Goal: Use online tool/utility: Utilize a website feature to perform a specific function

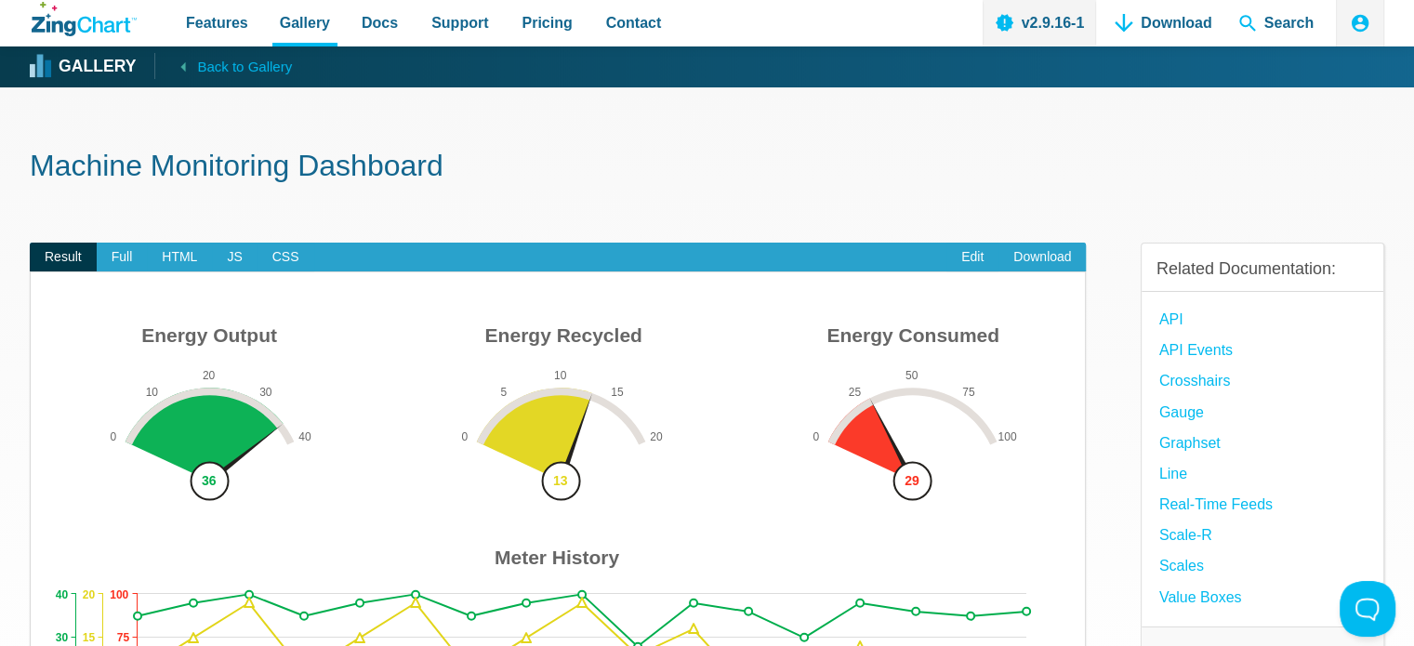
click at [343, 20] on nav "Features Gallery Browse by Chart Type Browse by Features Browse by Use Case Doc…" at bounding box center [423, 23] width 508 height 46
click at [364, 33] on span "Docs" at bounding box center [380, 22] width 36 height 25
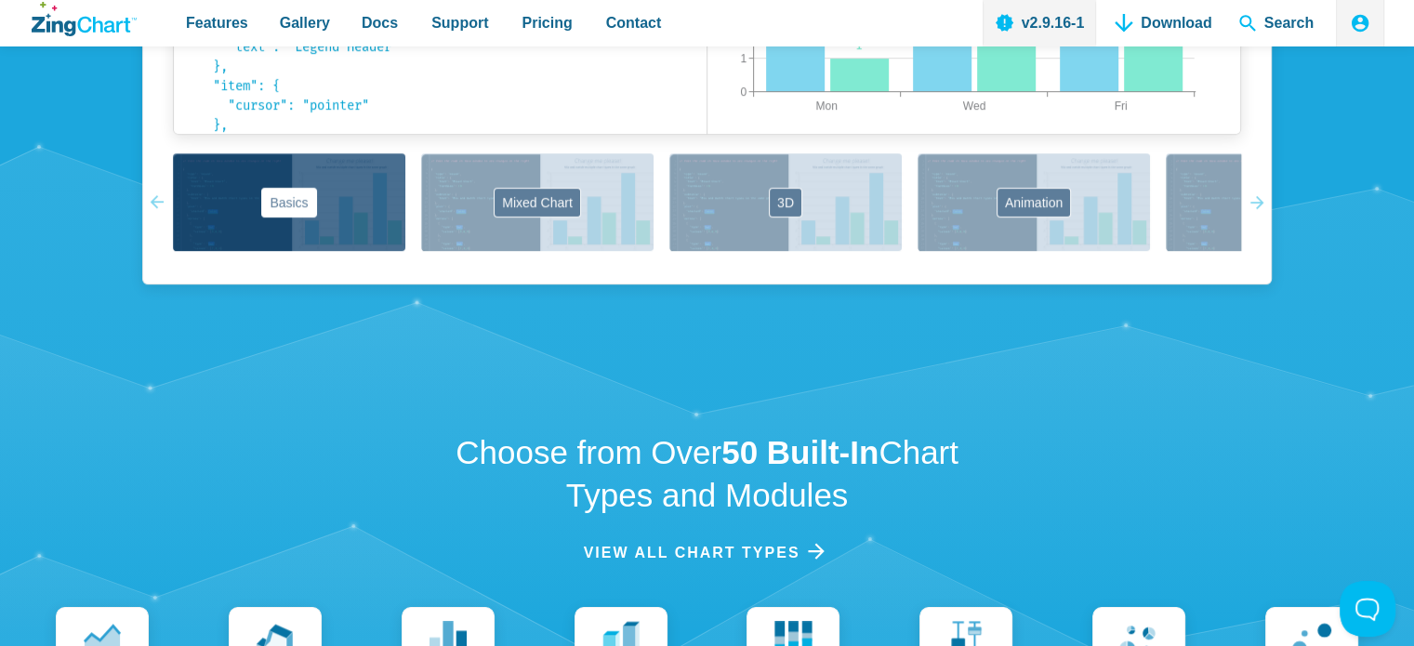
scroll to position [1208, 0]
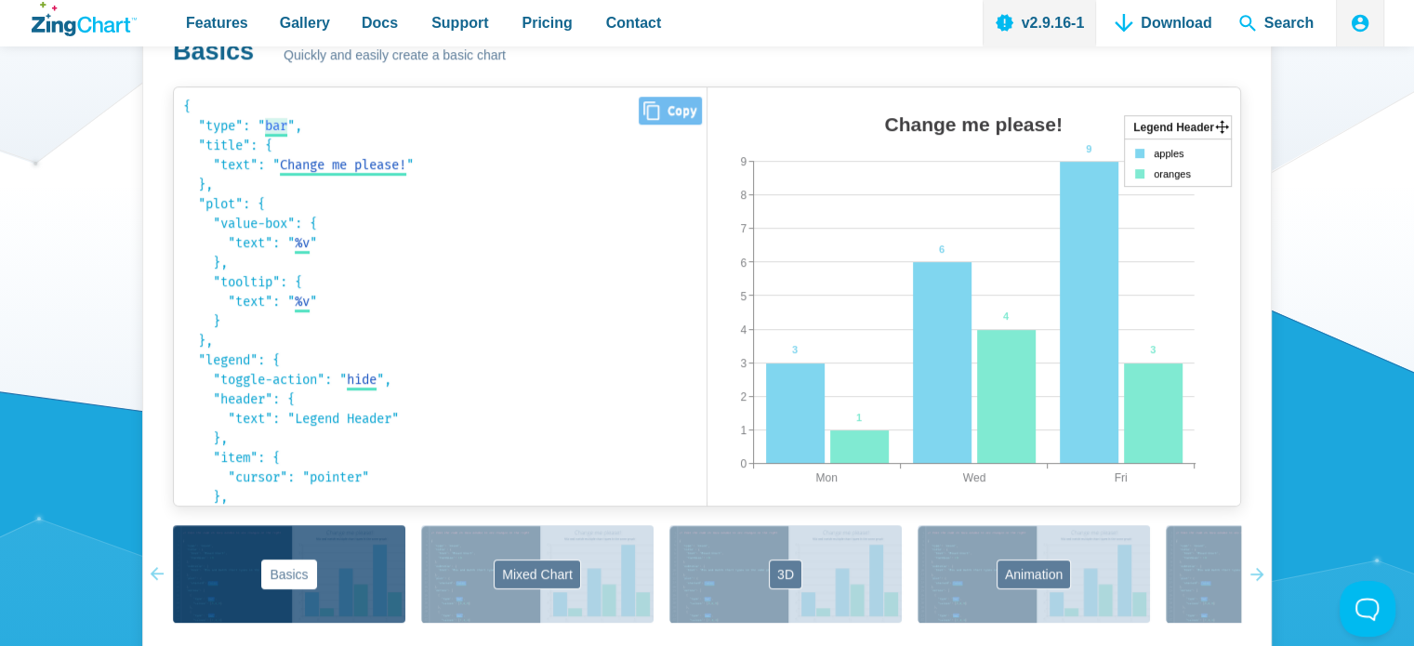
click at [287, 125] on span "bar" at bounding box center [276, 126] width 22 height 16
click at [318, 126] on select "bar area line radar scatter" at bounding box center [300, 126] width 71 height 20
click at [268, 116] on select "bar area line radar scatter" at bounding box center [300, 126] width 71 height 20
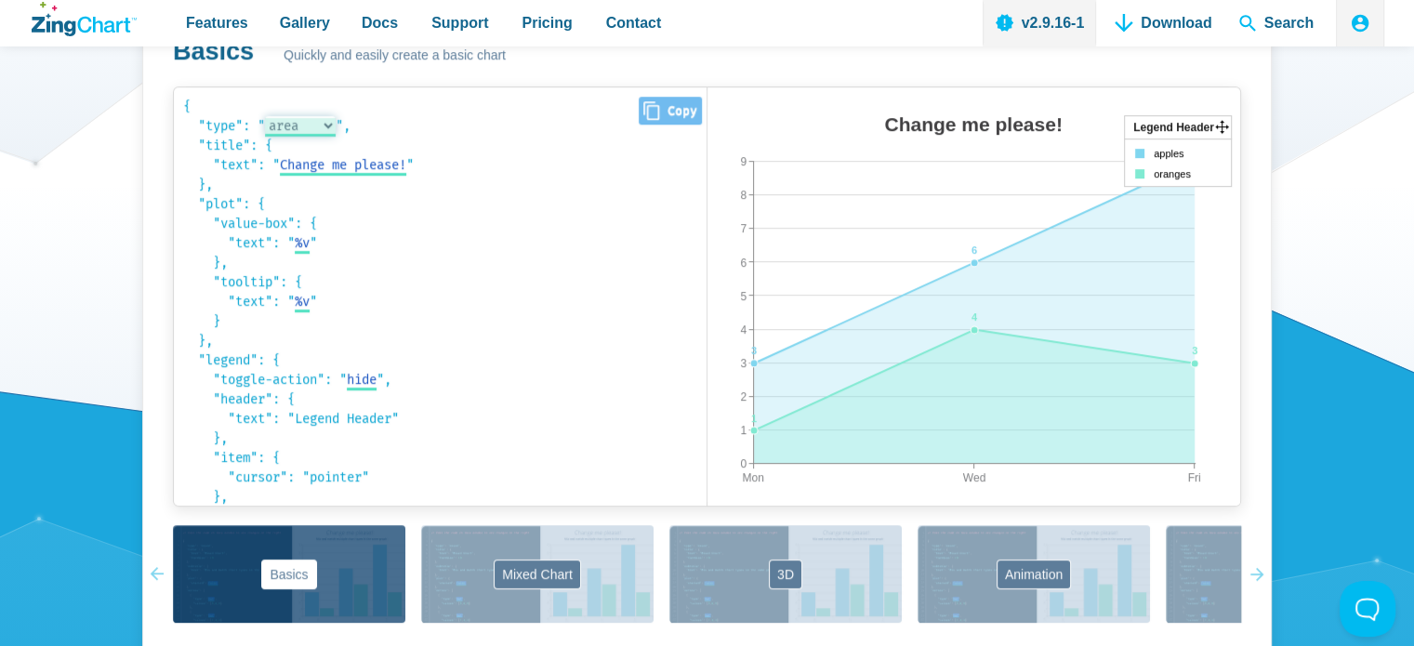
click at [310, 119] on select "bar area line radar scatter" at bounding box center [300, 126] width 71 height 20
select select "scatter"
click at [268, 116] on select "bar area line radar scatter" at bounding box center [300, 126] width 71 height 20
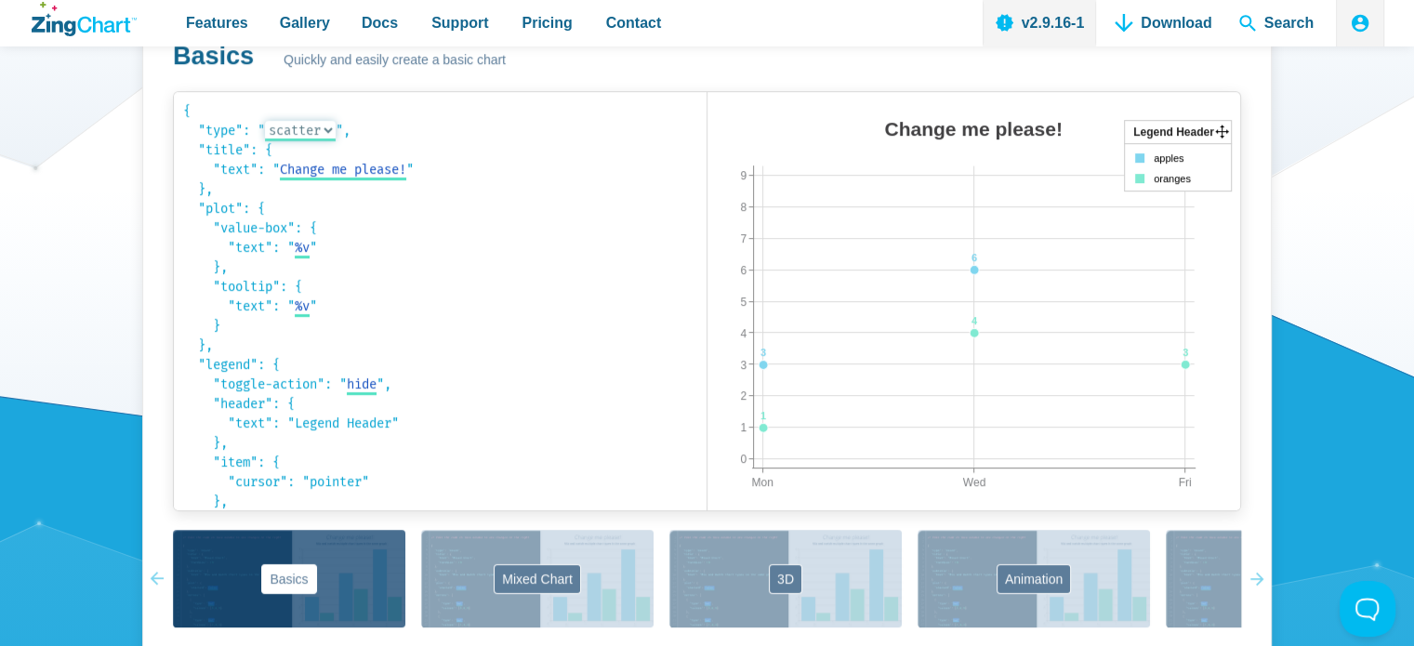
scroll to position [1115, 0]
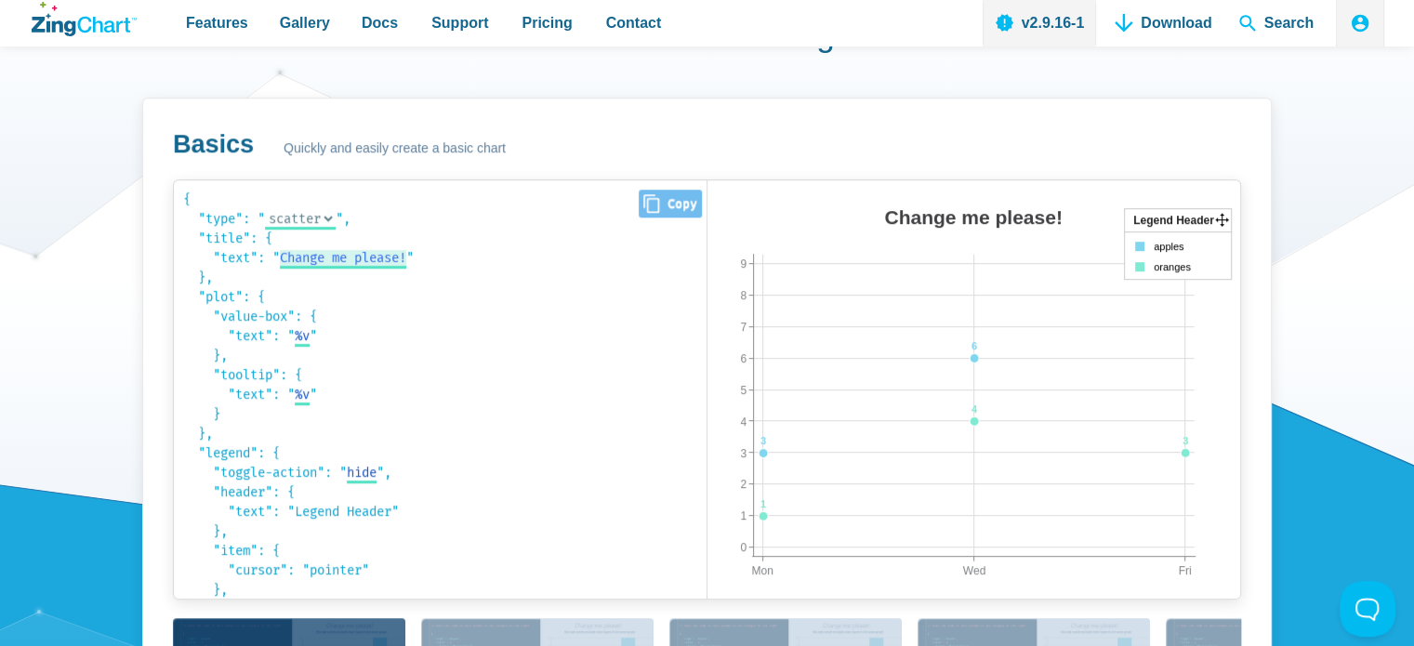
click at [375, 255] on span "Change me please!" at bounding box center [343, 258] width 126 height 16
type input "k"
